Goal: Use online tool/utility: Utilize a website feature to perform a specific function

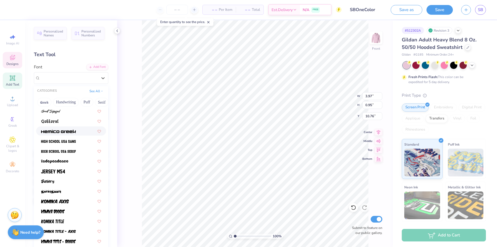
scroll to position [261, 0]
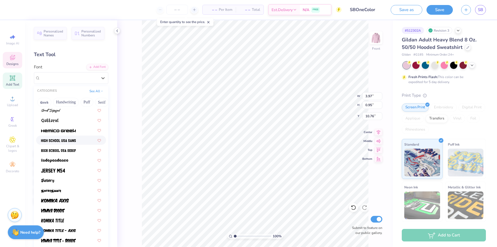
click at [74, 143] on div at bounding box center [71, 139] width 70 height 9
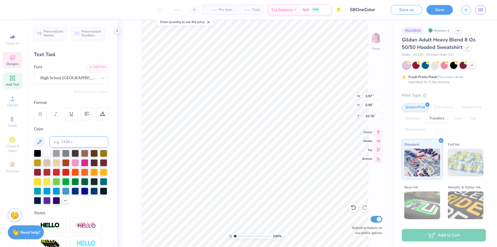
type input "3.88"
type input "0.88"
type input "10.79"
type input "6.81"
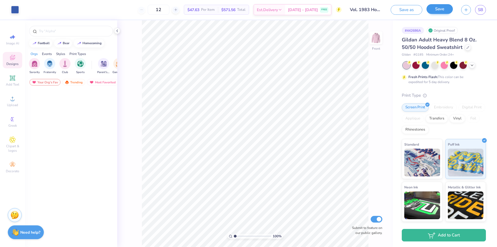
scroll to position [1954, 0]
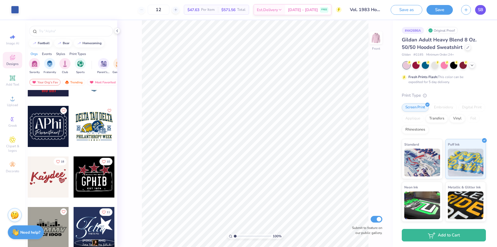
click at [483, 9] on span "SB" at bounding box center [480, 10] width 5 height 6
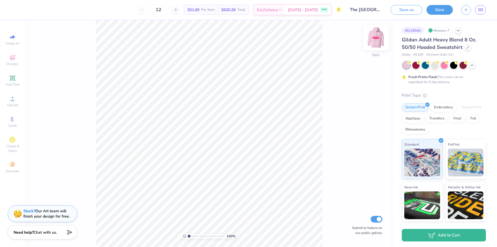
click at [375, 43] on img at bounding box center [376, 38] width 22 height 22
click at [460, 31] on icon at bounding box center [458, 30] width 4 height 4
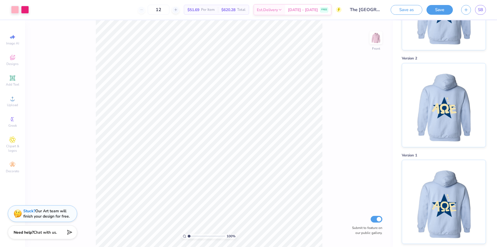
scroll to position [374, 0]
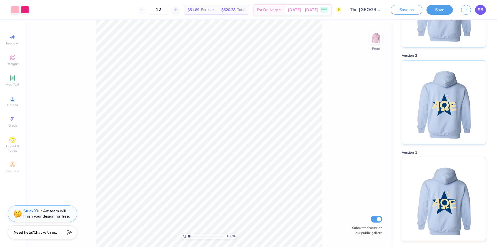
click at [479, 9] on span "SB" at bounding box center [480, 10] width 5 height 6
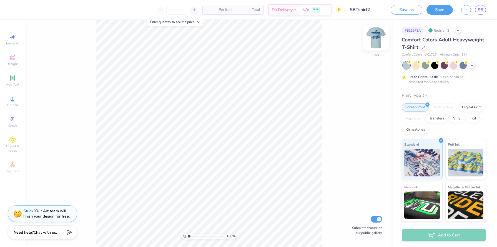
click at [370, 38] on img at bounding box center [376, 38] width 22 height 22
click at [355, 208] on icon at bounding box center [353, 207] width 5 height 5
type input "4.43"
click at [18, 78] on div "Add Text" at bounding box center [12, 80] width 19 height 16
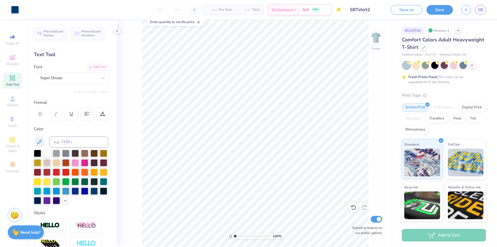
click at [14, 81] on div "Add Text" at bounding box center [12, 80] width 19 height 16
click at [10, 80] on icon at bounding box center [12, 78] width 7 height 7
type textarea "ALPHA"
click at [68, 84] on div "Personalized Names Personalized Numbers Text Tool Add Font Font Super Dream Swi…" at bounding box center [71, 133] width 92 height 226
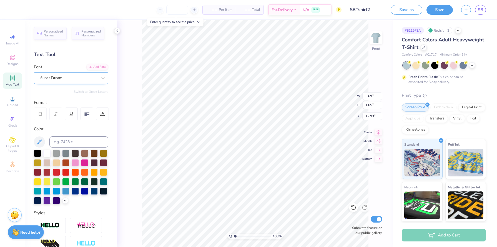
click at [74, 82] on div "Super Dream" at bounding box center [69, 78] width 58 height 9
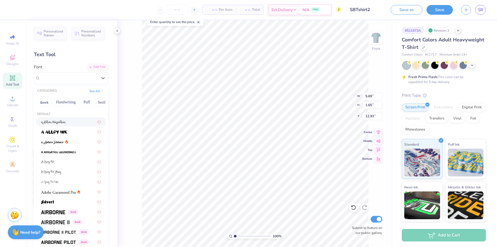
click at [62, 122] on img at bounding box center [53, 122] width 25 height 4
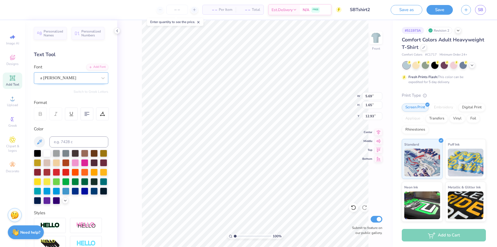
click at [71, 83] on div "a Ahlan Wasahlan" at bounding box center [71, 78] width 74 height 12
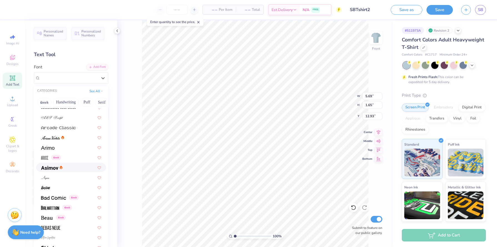
scroll to position [155, 0]
click at [59, 156] on span "Greek" at bounding box center [55, 157] width 9 height 5
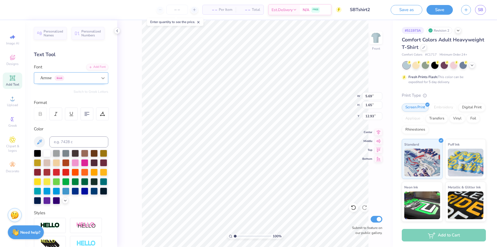
click at [100, 81] on div at bounding box center [103, 78] width 10 height 10
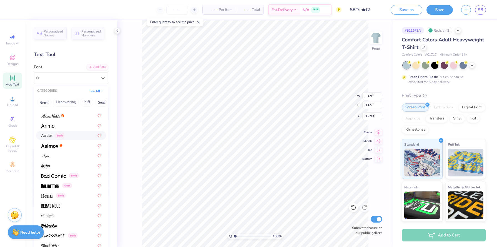
scroll to position [176, 0]
click at [66, 203] on div at bounding box center [71, 206] width 60 height 6
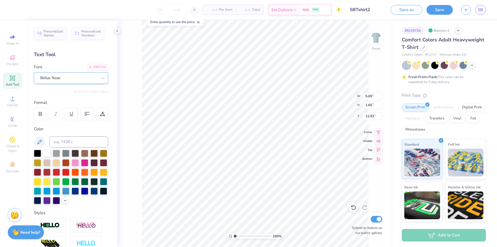
click at [75, 82] on div "Bebas Neue" at bounding box center [71, 78] width 74 height 12
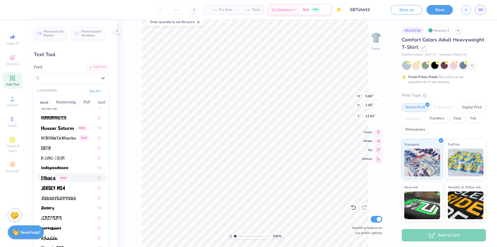
scroll to position [1476, 0]
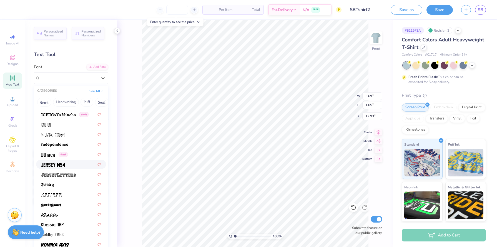
click at [74, 165] on div at bounding box center [71, 164] width 60 height 6
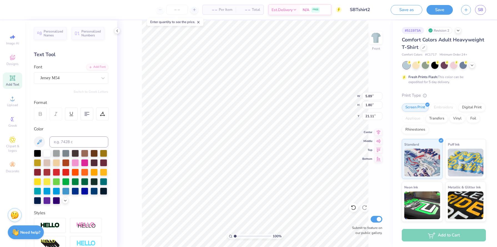
type input "21.11"
type input "5.53"
type input "1.69"
type input "21.22"
type input "4.30"
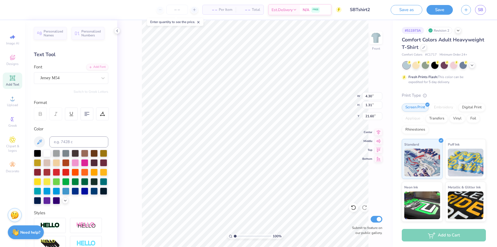
type input "1.31"
type input "10.05"
type input "2.79"
type input "0.85"
type input "20.86"
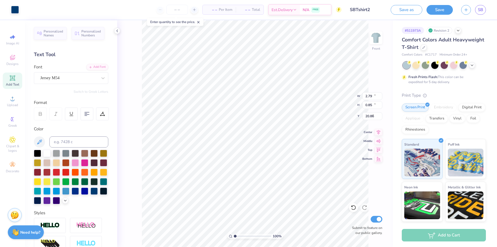
type input "12.50"
type input "12.55"
type input "4.77"
click at [88, 84] on div "Personalized Names Personalized Numbers Text Tool Add Font Font Jersey M54 Swit…" at bounding box center [71, 133] width 92 height 226
click at [88, 84] on div "Jersey M54" at bounding box center [71, 78] width 74 height 12
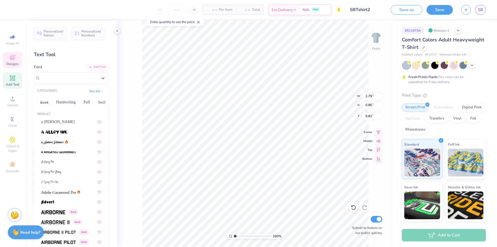
click at [12, 60] on icon at bounding box center [12, 57] width 7 height 7
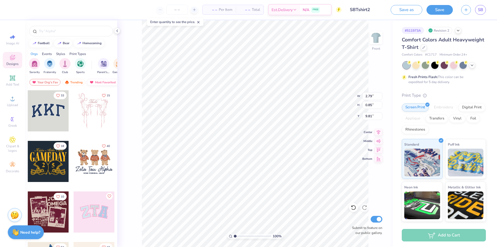
click at [97, 81] on div "Most Favorited" at bounding box center [102, 82] width 31 height 7
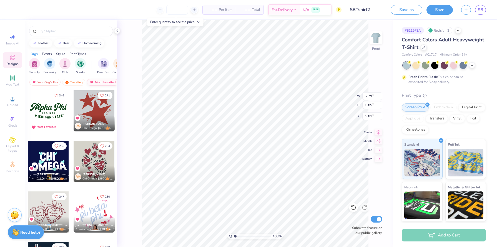
scroll to position [0, 32]
click at [97, 81] on div "Newest" at bounding box center [98, 82] width 21 height 7
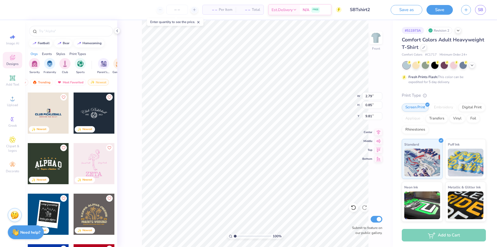
scroll to position [11513, 0]
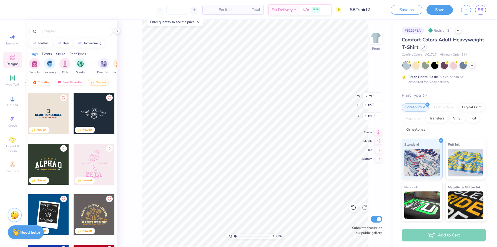
type input "10.19"
